Goal: Entertainment & Leisure: Consume media (video, audio)

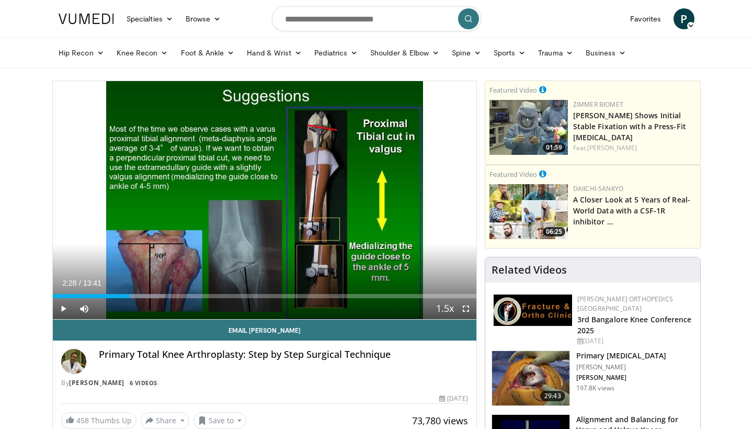
click at [61, 311] on span "Video Player" at bounding box center [63, 308] width 21 height 21
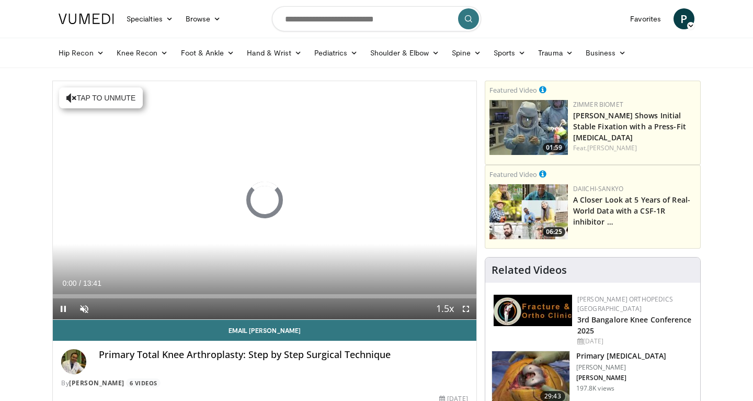
click at [467, 306] on span "Video Player" at bounding box center [466, 308] width 21 height 21
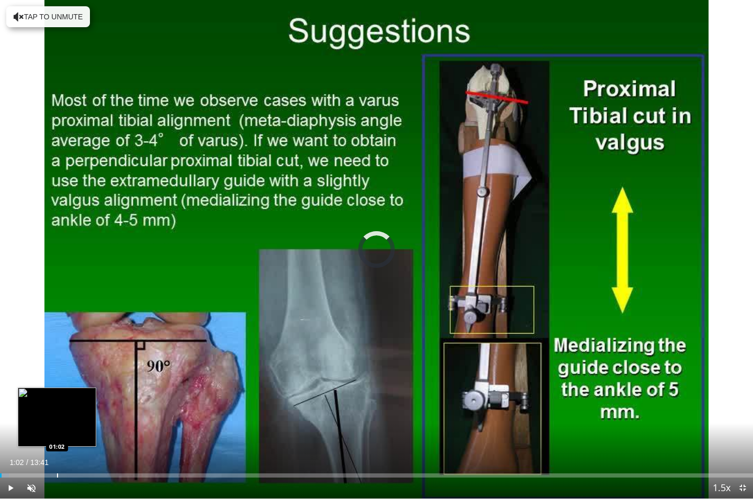
click at [57, 400] on div "Progress Bar" at bounding box center [57, 475] width 1 height 4
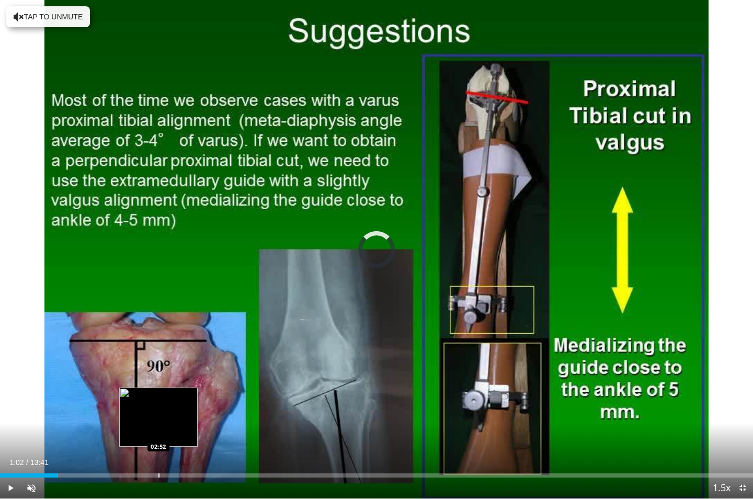
click at [159, 400] on div "Loaded : 7.71% 01:02 02:52" at bounding box center [376, 473] width 753 height 10
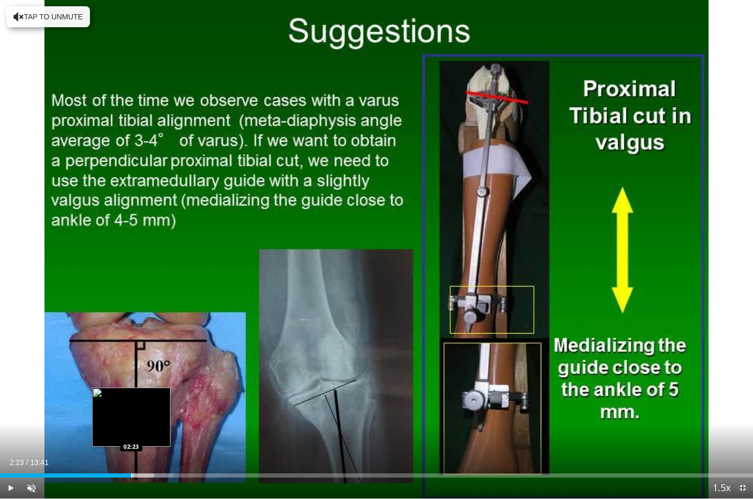
click at [131, 400] on div "Loaded : 23.07% 02:23 02:23" at bounding box center [376, 475] width 753 height 4
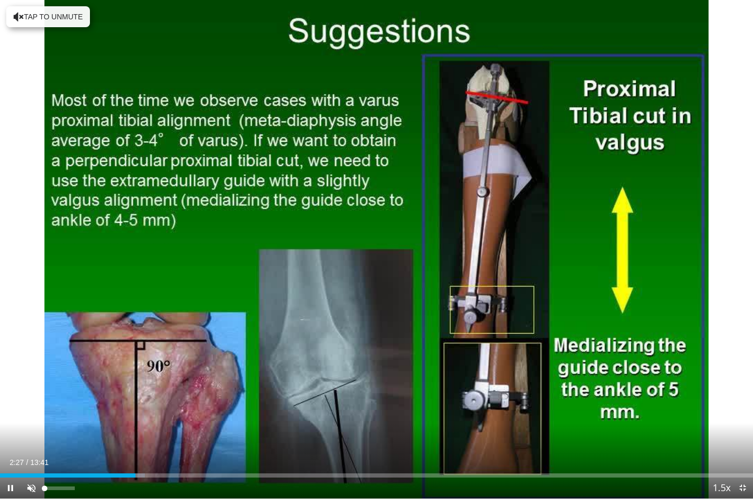
click at [32, 400] on span "Video Player" at bounding box center [31, 488] width 21 height 21
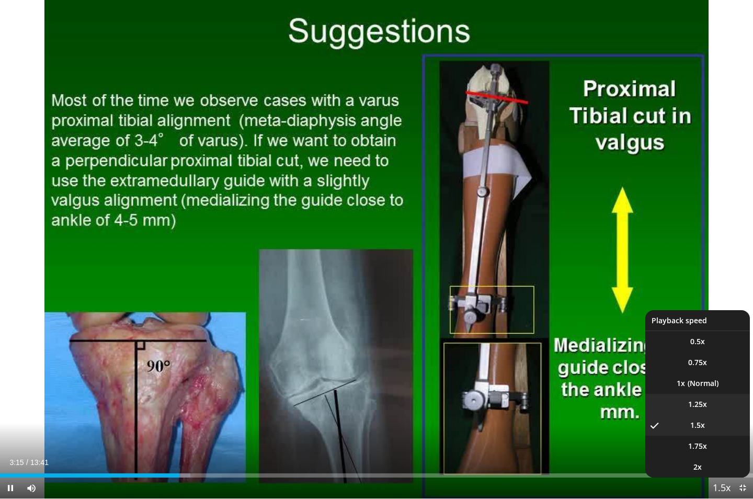
click at [689, 399] on span "1.25x" at bounding box center [697, 404] width 19 height 10
click at [696, 400] on span "1.5x" at bounding box center [698, 425] width 15 height 10
click at [700, 400] on span "1.25x" at bounding box center [697, 404] width 19 height 10
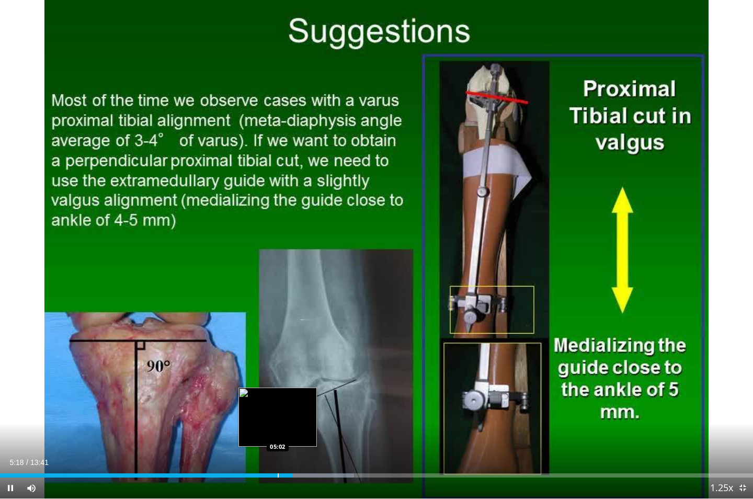
click at [278, 400] on div "Progress Bar" at bounding box center [278, 475] width 1 height 4
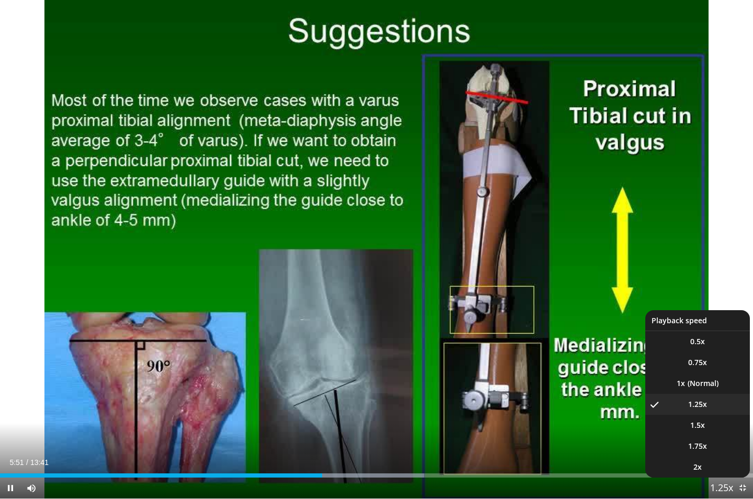
click at [720, 400] on span "Video Player" at bounding box center [722, 488] width 15 height 21
click at [707, 400] on li "1.5x" at bounding box center [698, 425] width 105 height 21
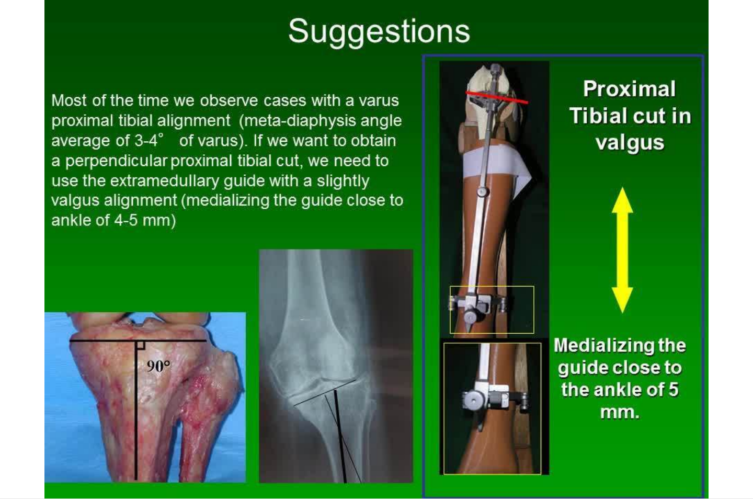
click at [722, 400] on button "Playback Rate" at bounding box center [721, 488] width 21 height 21
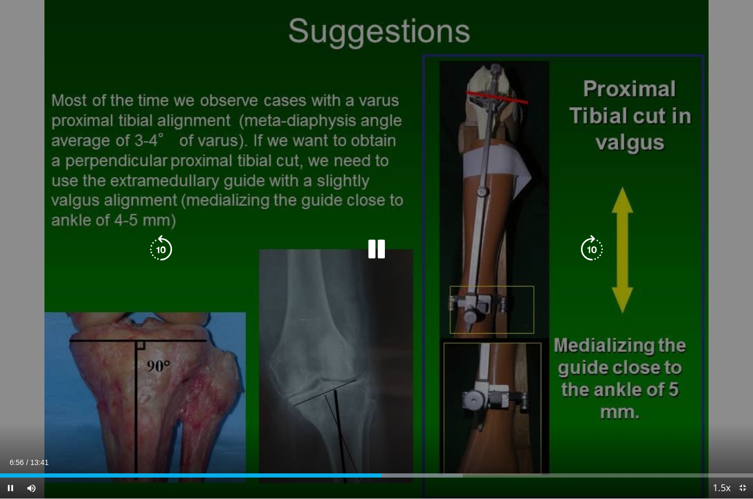
click at [169, 250] on icon "Video Player" at bounding box center [160, 249] width 29 height 29
click at [169, 251] on icon "Video Player" at bounding box center [160, 249] width 29 height 29
click at [166, 250] on icon "Video Player" at bounding box center [160, 249] width 29 height 29
click at [174, 244] on icon "Video Player" at bounding box center [160, 249] width 29 height 29
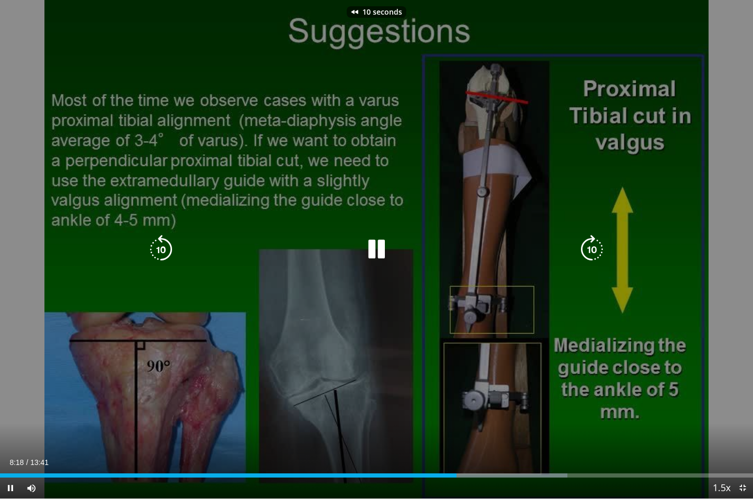
click at [159, 246] on icon "Video Player" at bounding box center [160, 249] width 29 height 29
click at [370, 255] on icon "Video Player" at bounding box center [376, 249] width 29 height 29
click at [390, 254] on icon "Video Player" at bounding box center [376, 249] width 29 height 29
click at [361, 260] on div "20 seconds Tap to unmute" at bounding box center [376, 249] width 753 height 499
click at [403, 179] on div "20 seconds Tap to unmute" at bounding box center [376, 249] width 753 height 499
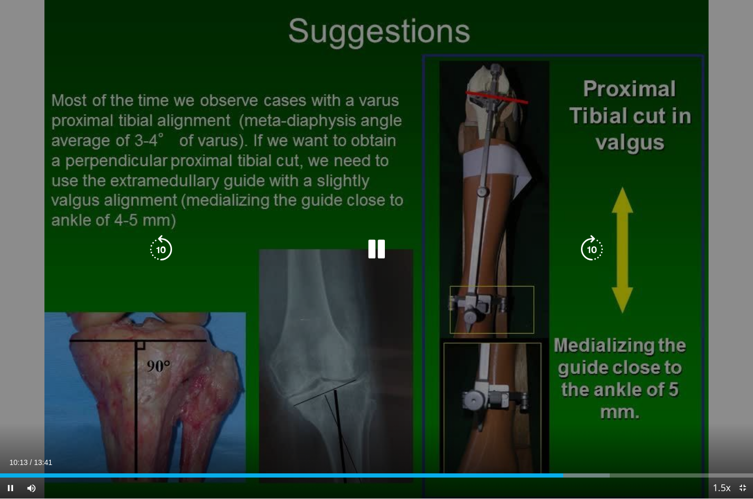
click at [403, 179] on div "20 seconds Tap to unmute" at bounding box center [376, 249] width 753 height 499
click at [443, 121] on div "20 seconds Tap to unmute" at bounding box center [376, 249] width 753 height 499
click at [164, 243] on icon "Video Player" at bounding box center [160, 249] width 29 height 29
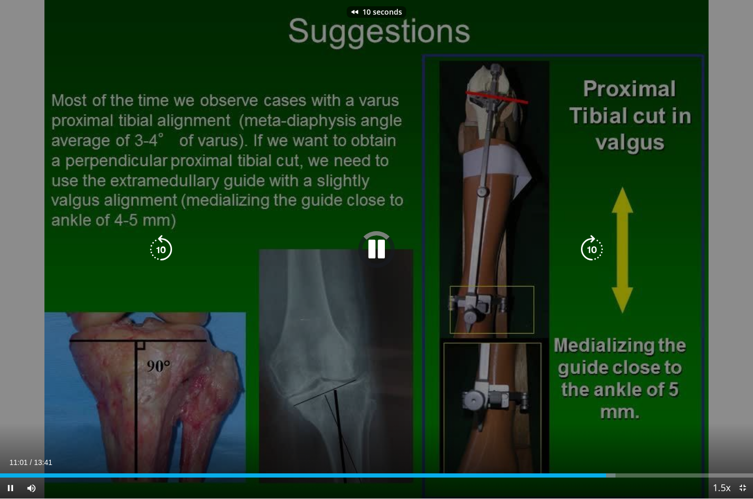
click at [371, 253] on icon "Video Player" at bounding box center [376, 249] width 29 height 29
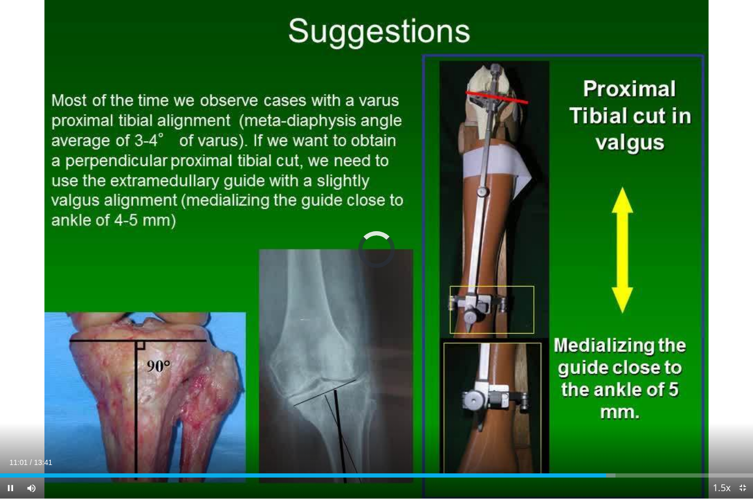
click at [745, 400] on span "Video Player" at bounding box center [742, 488] width 21 height 21
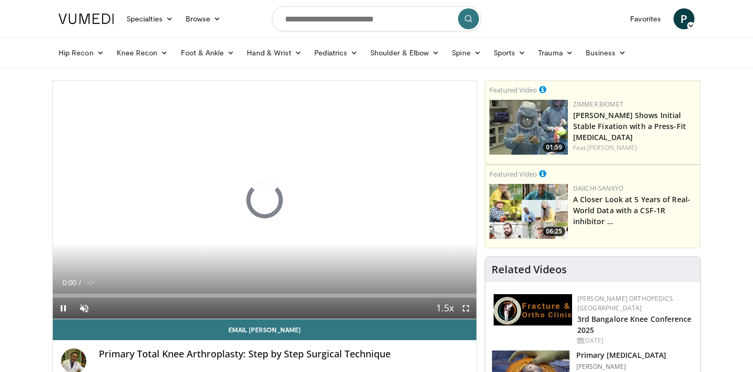
click at [465, 309] on span "Video Player" at bounding box center [466, 308] width 21 height 21
